Goal: Find specific page/section: Find specific page/section

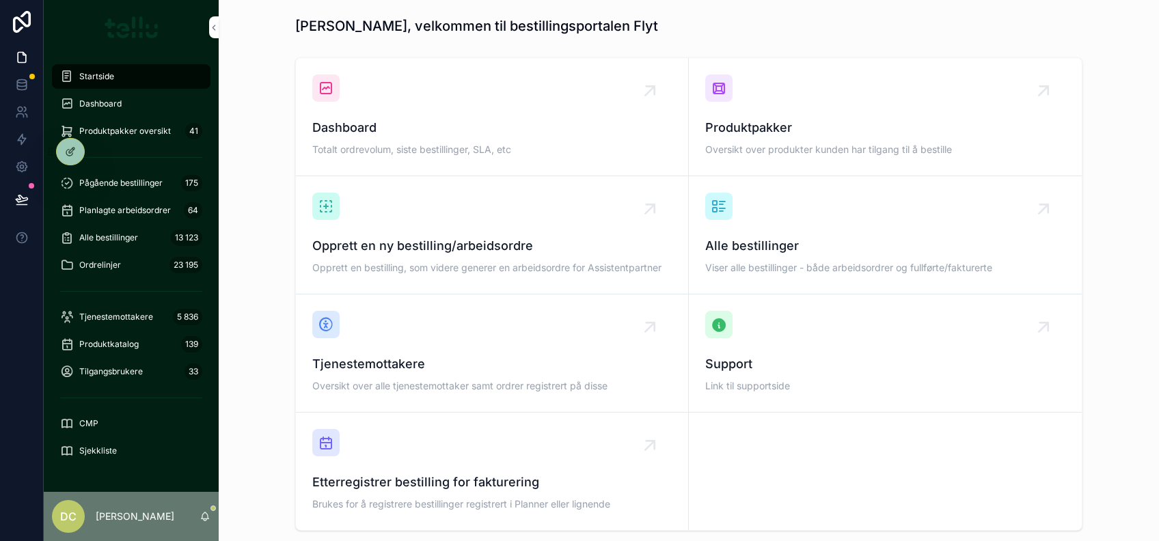
click at [98, 443] on div "Sjekkliste" at bounding box center [131, 451] width 142 height 22
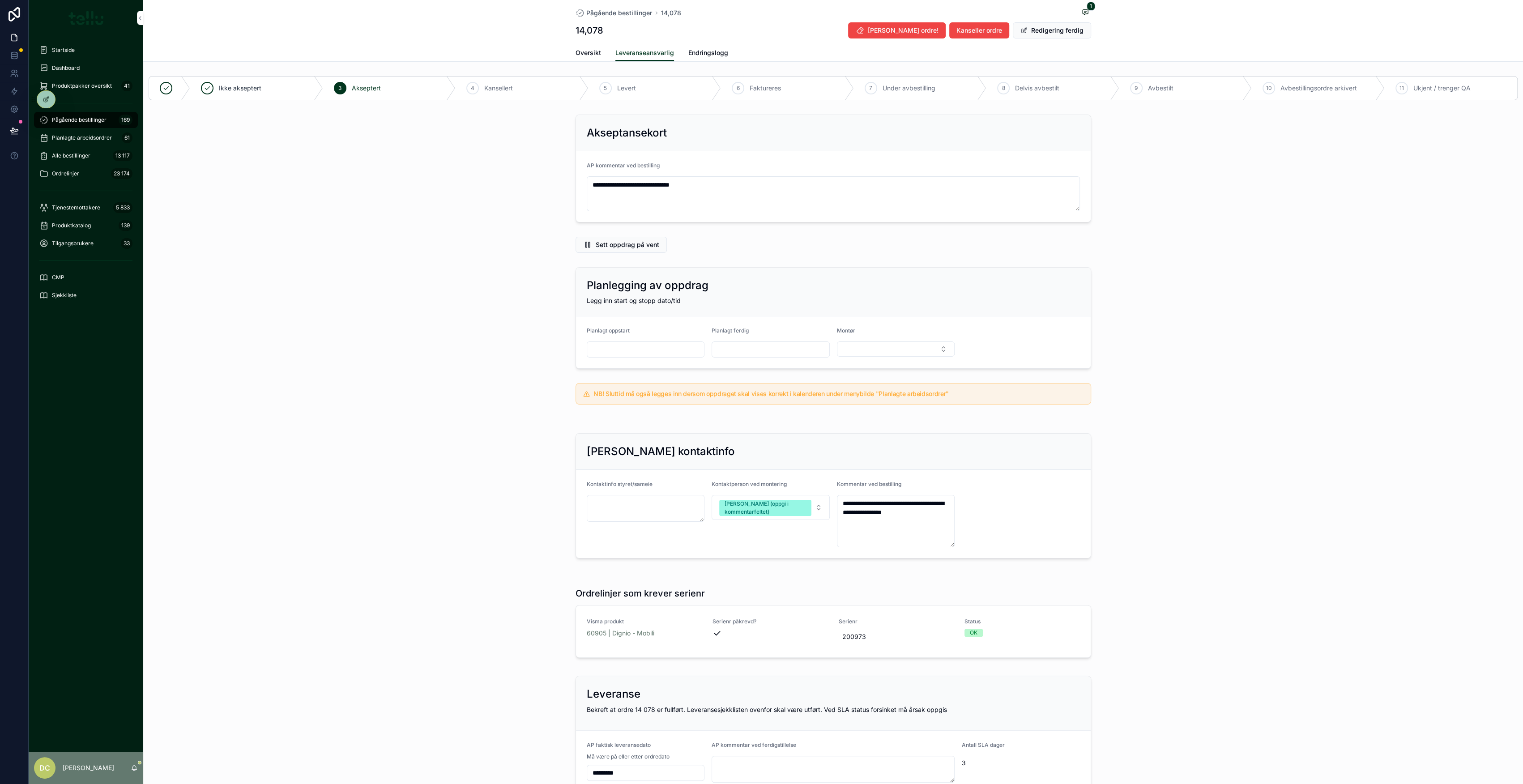
scroll to position [142, 0]
